Goal: Navigation & Orientation: Find specific page/section

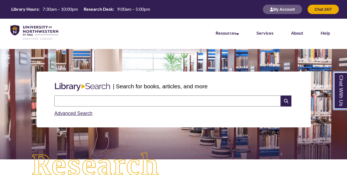
click at [338, 102] on link "Chat With Us" at bounding box center [341, 91] width 14 height 38
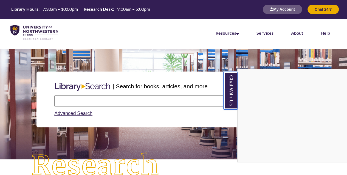
click at [230, 99] on link "Chat With Us" at bounding box center [231, 91] width 14 height 38
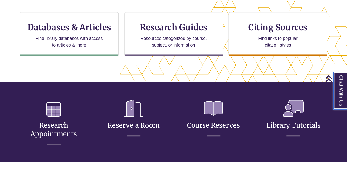
scroll to position [220, 0]
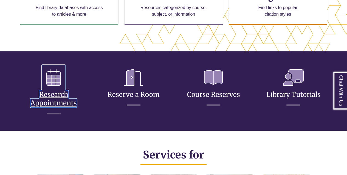
click at [48, 96] on link "Research Appointments" at bounding box center [53, 92] width 46 height 30
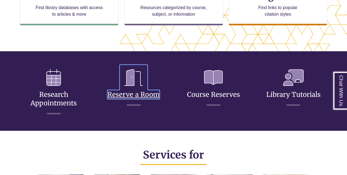
click at [131, 96] on link "Reserve a Room" at bounding box center [134, 88] width 52 height 22
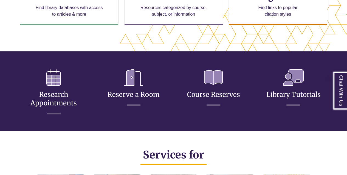
click at [182, 85] on h3 "Course Reserves" at bounding box center [214, 85] width 72 height 41
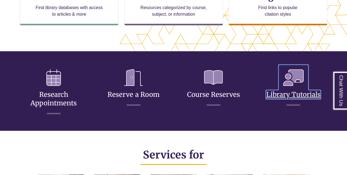
click at [306, 92] on link "Library Tutorials" at bounding box center [293, 88] width 54 height 22
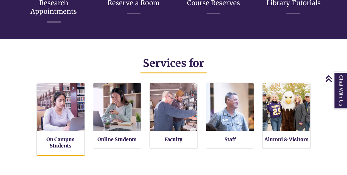
scroll to position [116, 347]
click at [44, 102] on img at bounding box center [60, 106] width 52 height 52
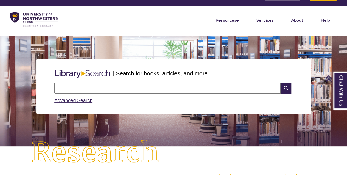
scroll to position [0, 0]
